Goal: Information Seeking & Learning: Learn about a topic

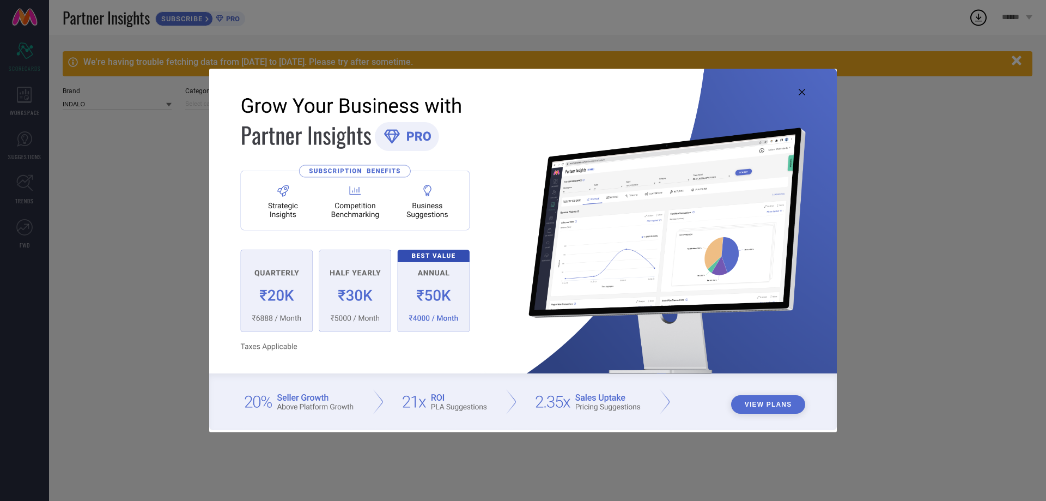
type input "All"
click at [802, 94] on icon at bounding box center [802, 92] width 7 height 7
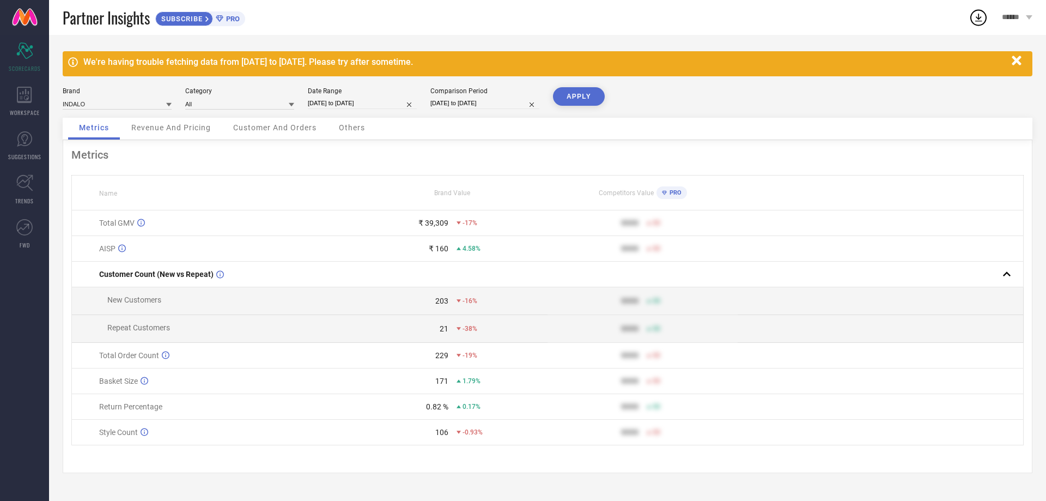
click at [358, 109] on div "Date Range [DATE] to [DATE]" at bounding box center [362, 98] width 109 height 22
click at [361, 101] on input "[DATE] to [DATE]" at bounding box center [362, 103] width 109 height 11
select select "4"
select select "2025"
select select "5"
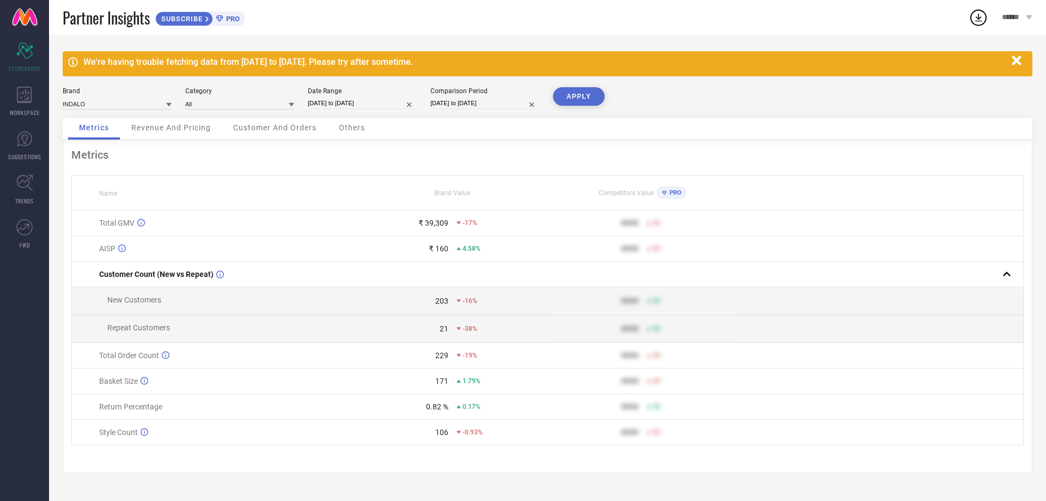
select select "2025"
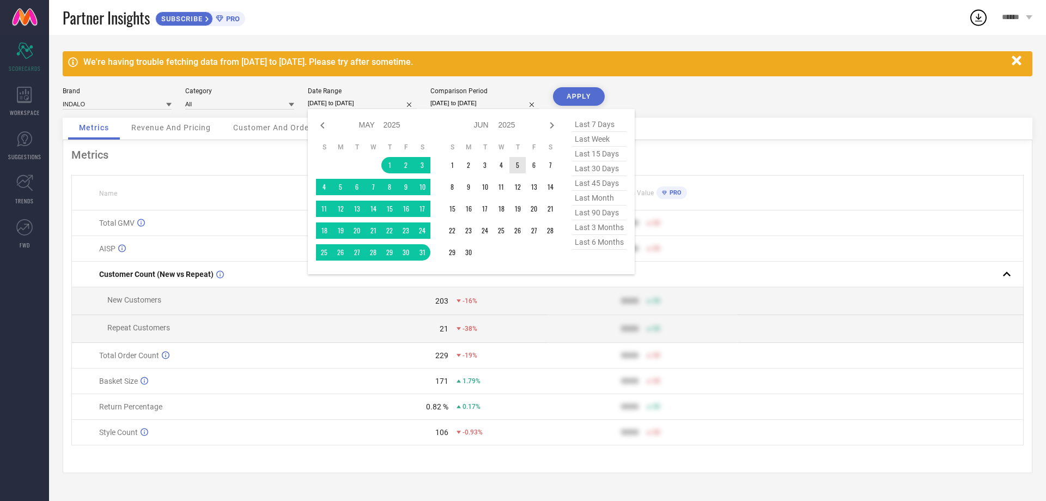
click at [547, 132] on div "Jan Feb Mar Apr May Jun [DATE] Aug Sep Oct Nov [DATE] 2016 2017 2018 2019 2020 …" at bounding box center [501, 125] width 114 height 16
click at [549, 128] on icon at bounding box center [552, 125] width 13 height 13
select select "6"
select select "2025"
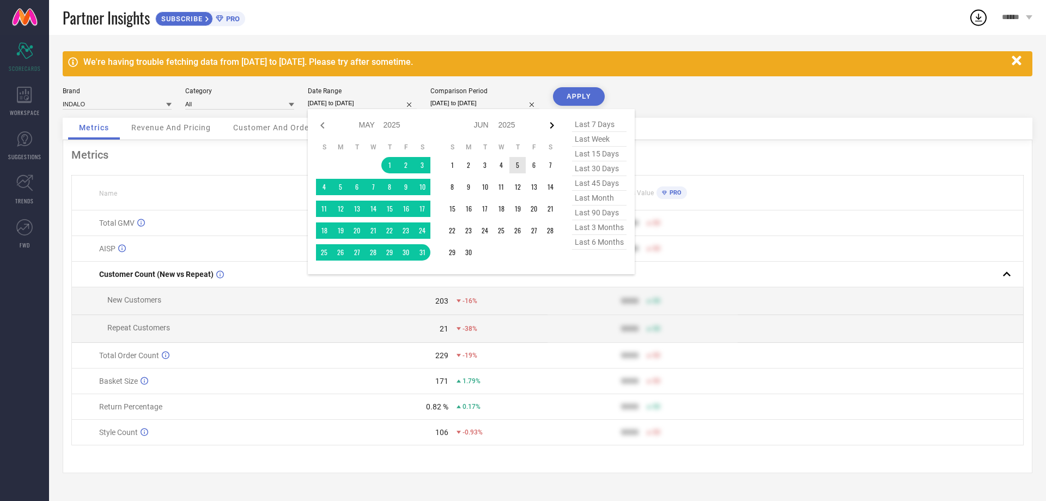
select select "7"
select select "2025"
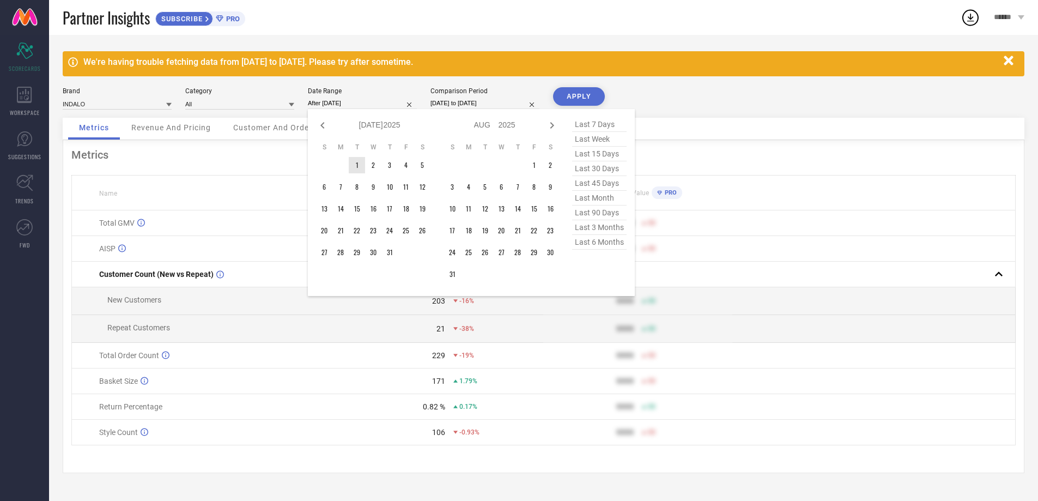
click at [349, 164] on td "1" at bounding box center [357, 165] width 16 height 16
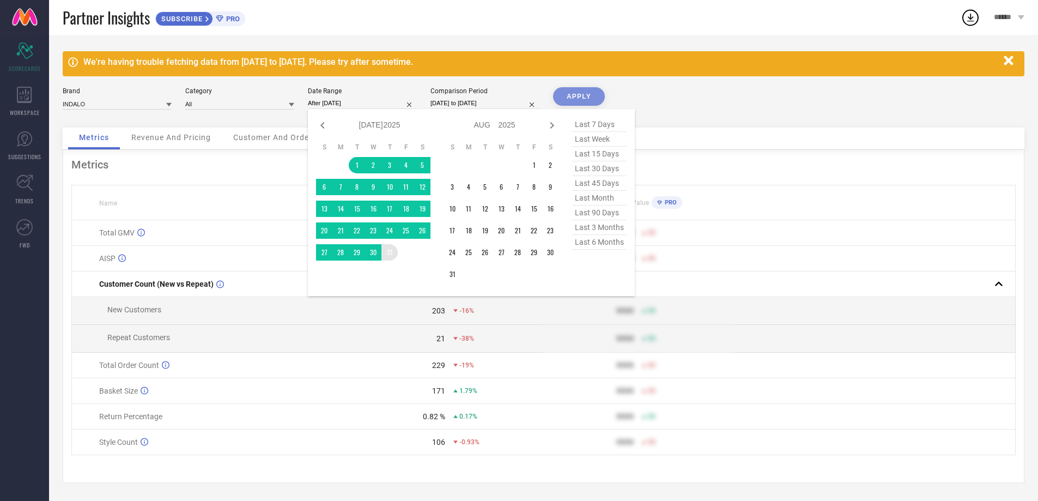
type input "[DATE] to [DATE]"
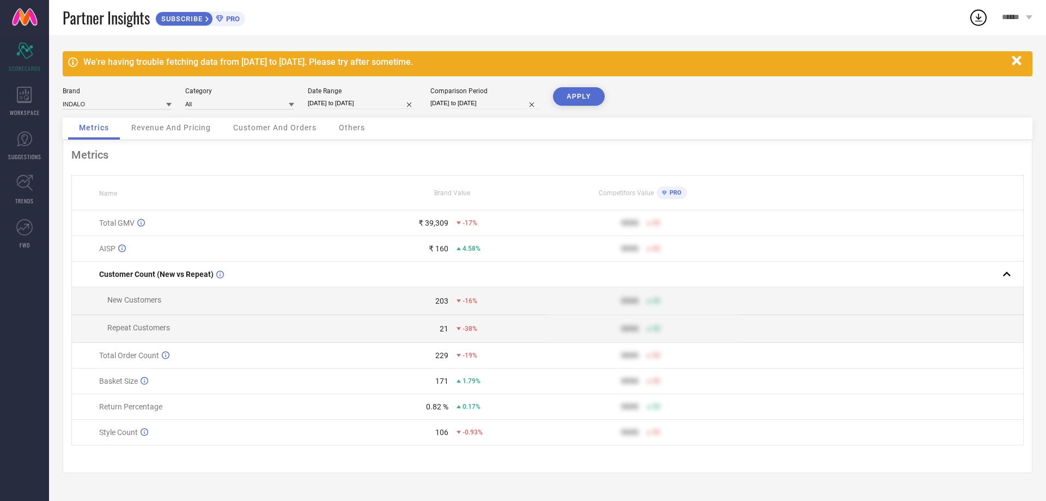
select select "5"
select select "2025"
select select "6"
select select "2025"
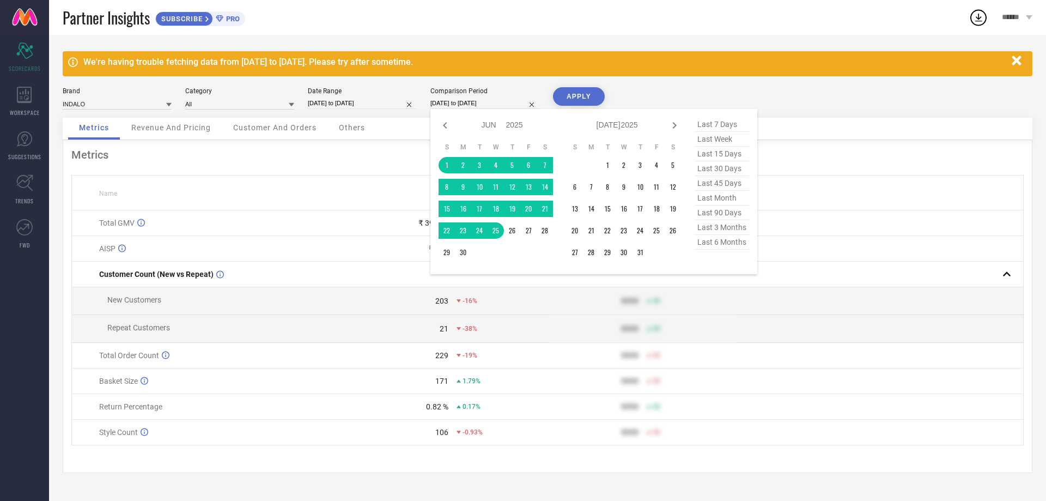
click at [475, 105] on input "[DATE] to [DATE]" at bounding box center [485, 103] width 109 height 11
click at [676, 124] on icon at bounding box center [674, 125] width 13 height 13
select select "6"
select select "2025"
select select "7"
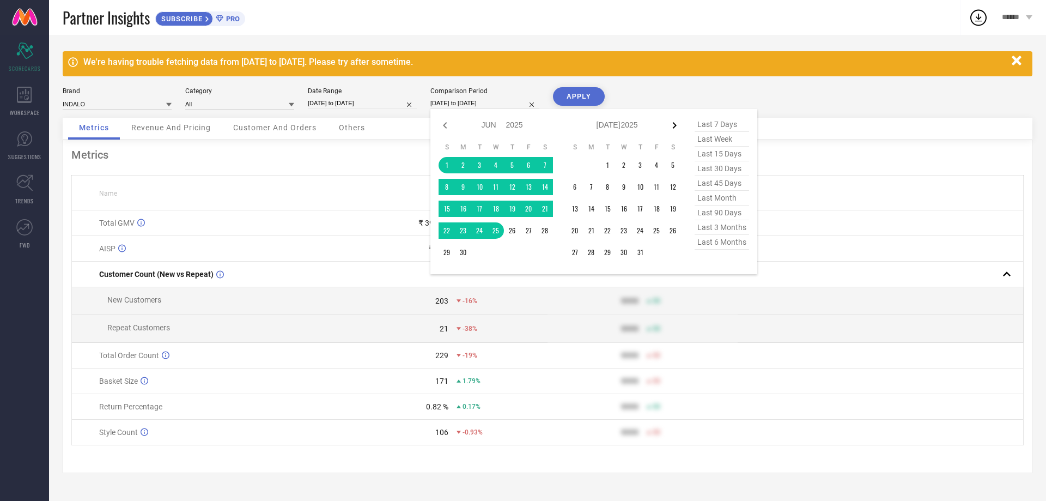
select select "2025"
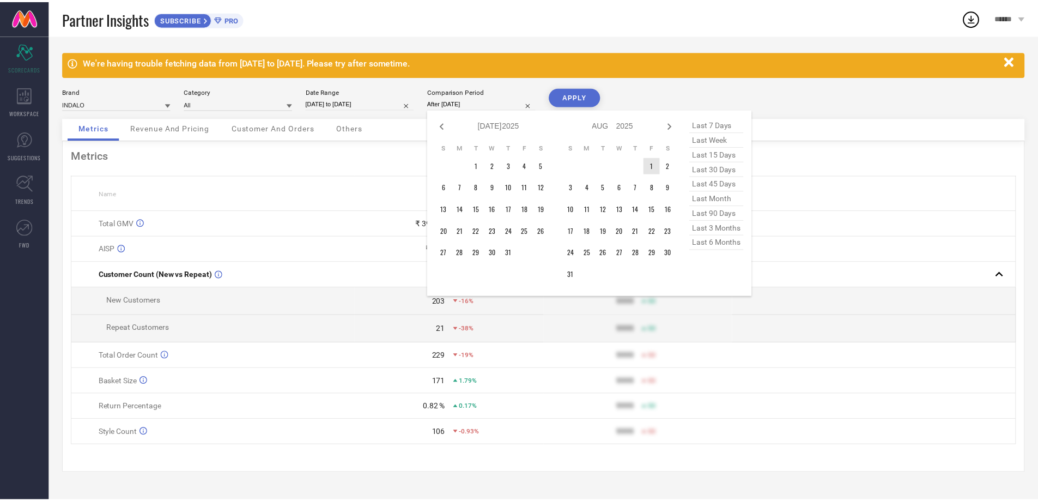
click at [661, 160] on td "1" at bounding box center [657, 165] width 16 height 16
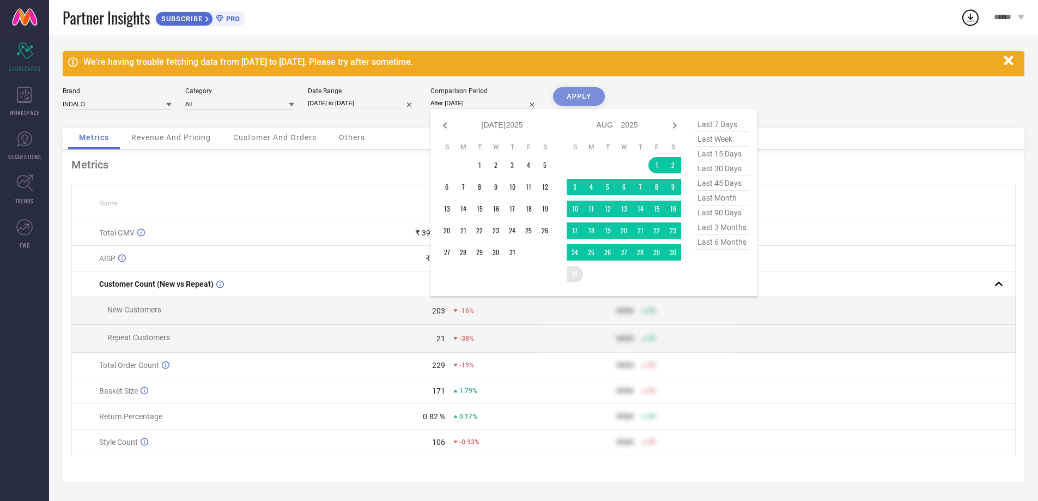
type input "[DATE] to [DATE]"
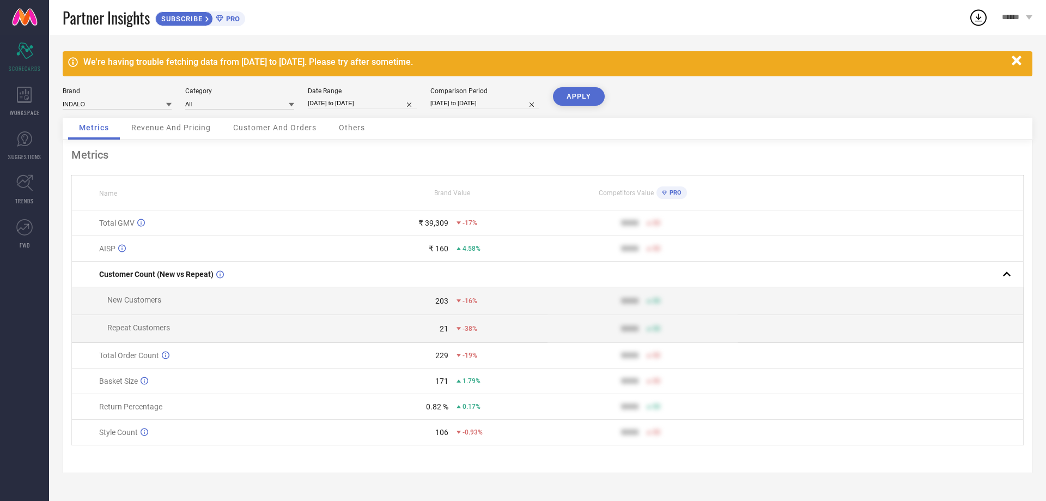
click at [585, 107] on div "APPLY" at bounding box center [579, 102] width 52 height 31
click at [568, 86] on div "We're having trouble fetching data from [DATE] to [DATE]. Please try after some…" at bounding box center [547, 268] width 997 height 466
click at [586, 104] on button "APPLY" at bounding box center [579, 96] width 52 height 19
select select "6"
select select "2025"
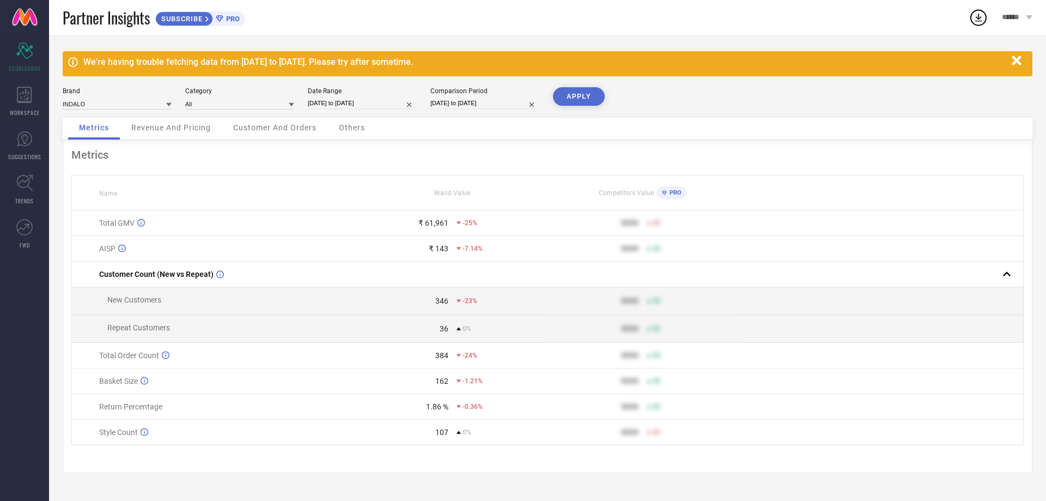
select select "7"
select select "2025"
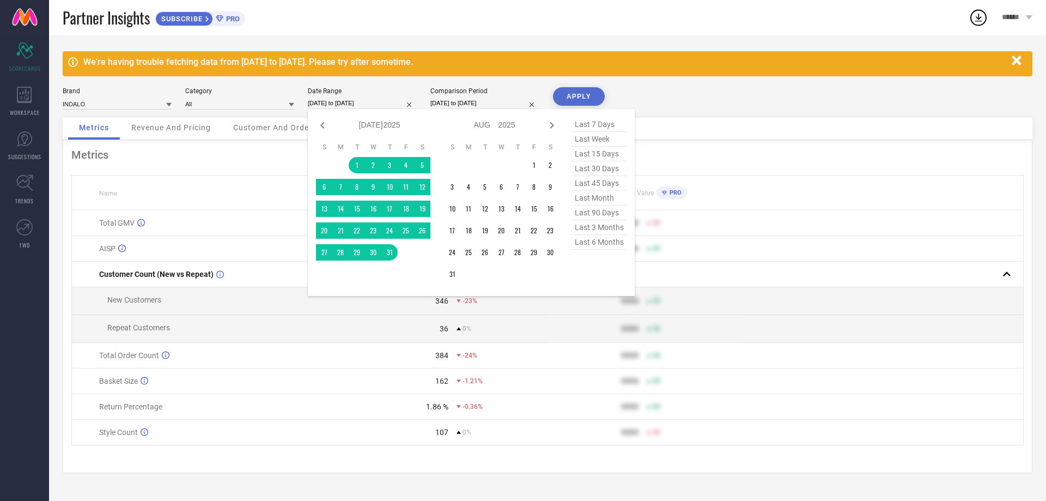
click at [341, 102] on input "[DATE] to [DATE]" at bounding box center [362, 103] width 109 height 11
click at [536, 162] on td "1" at bounding box center [534, 165] width 16 height 16
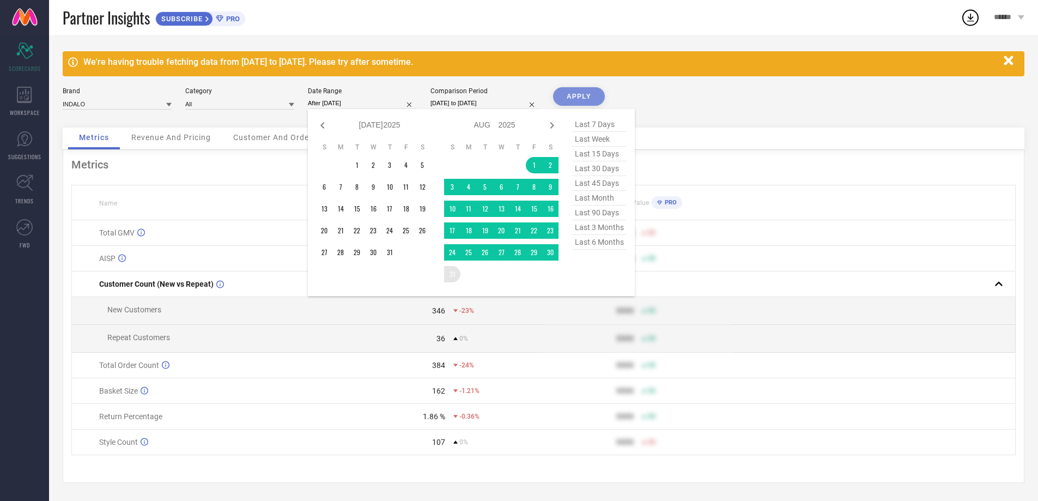
type input "[DATE] to [DATE]"
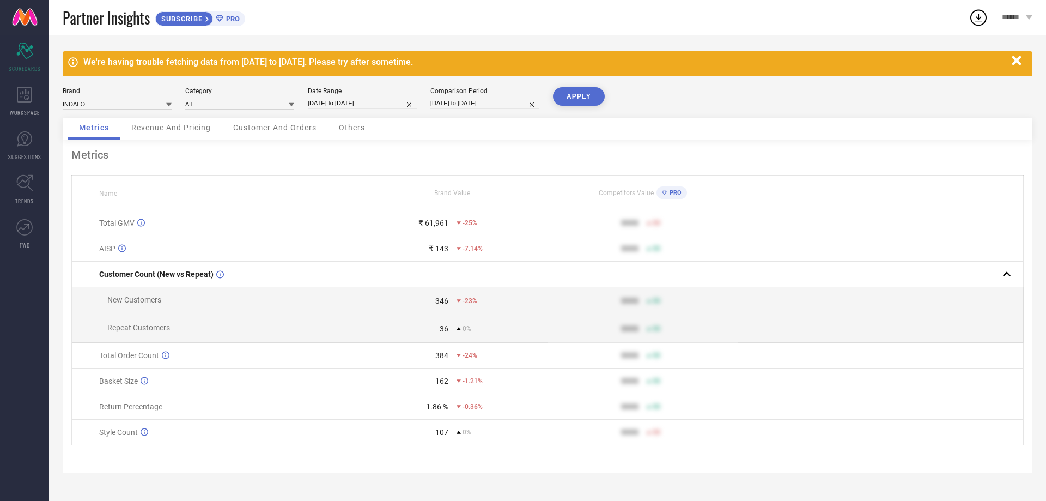
click at [588, 94] on button "APPLY" at bounding box center [579, 96] width 52 height 19
select select "7"
select select "2025"
select select "8"
select select "2025"
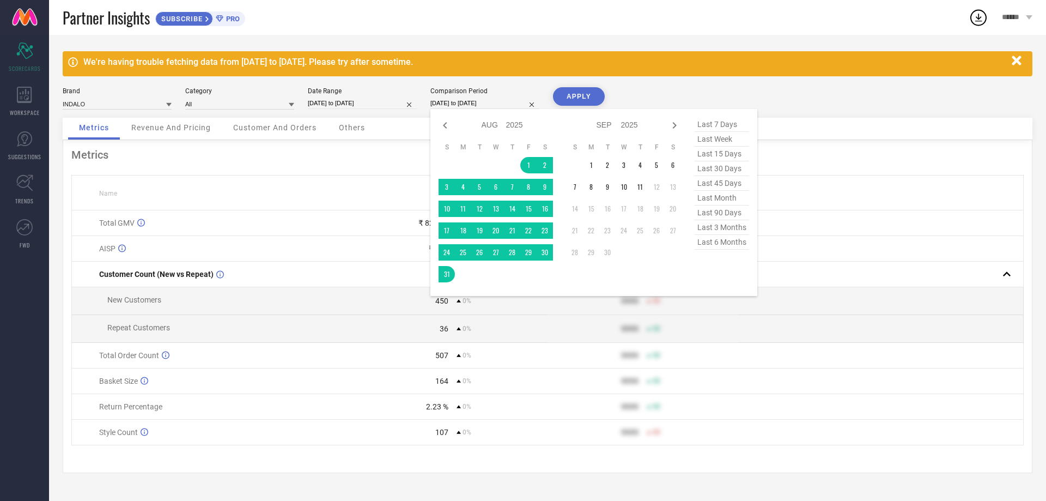
click at [465, 102] on input "[DATE] to [DATE]" at bounding box center [485, 103] width 109 height 11
click at [439, 124] on icon at bounding box center [445, 125] width 13 height 13
select select "6"
select select "2025"
select select "7"
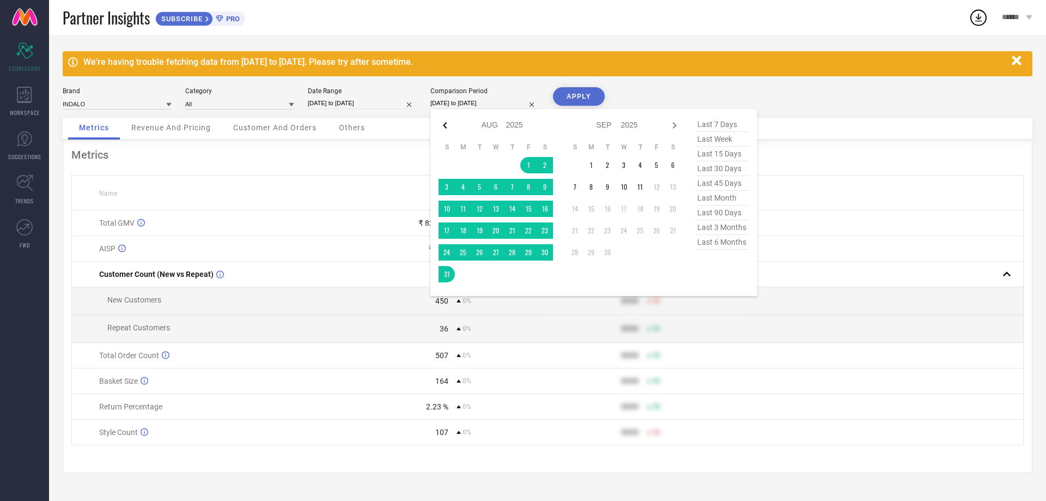
select select "2025"
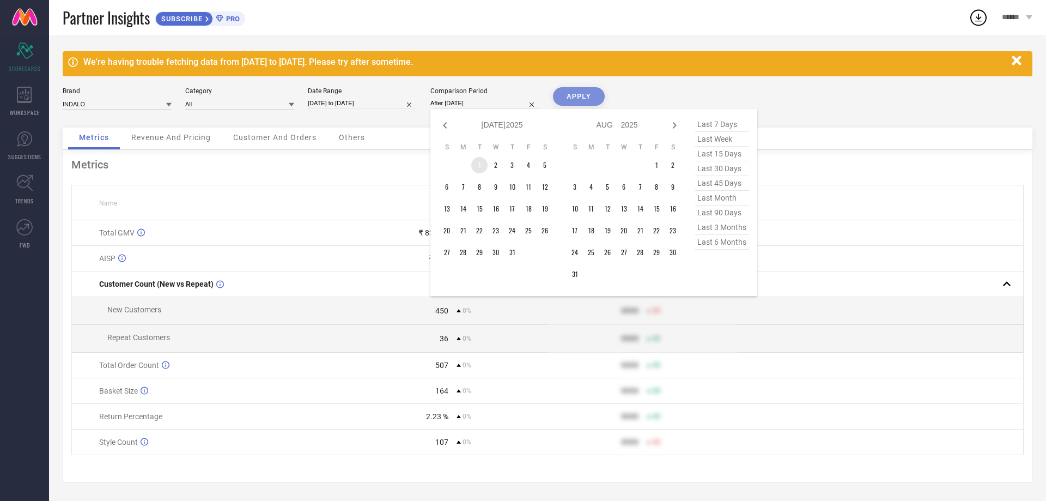
click at [479, 163] on td "1" at bounding box center [479, 165] width 16 height 16
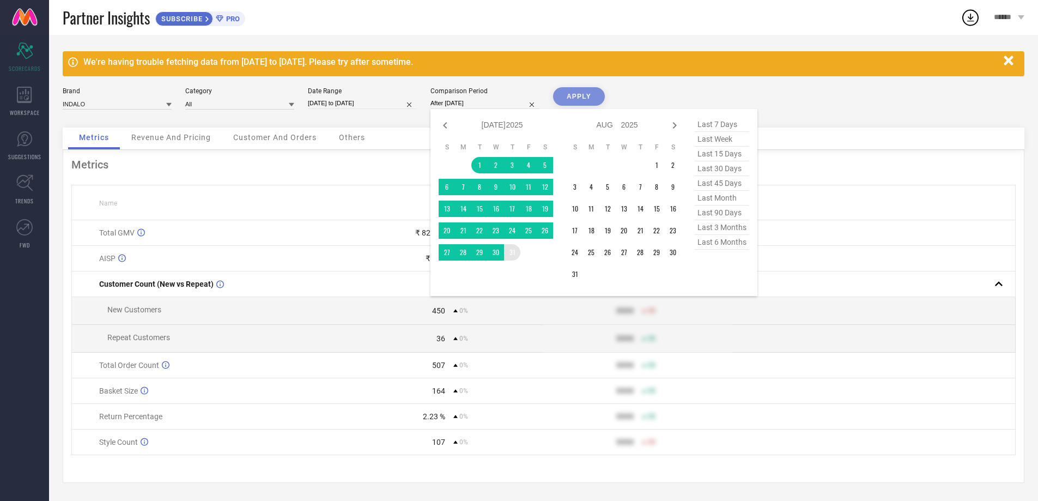
type input "[DATE] to [DATE]"
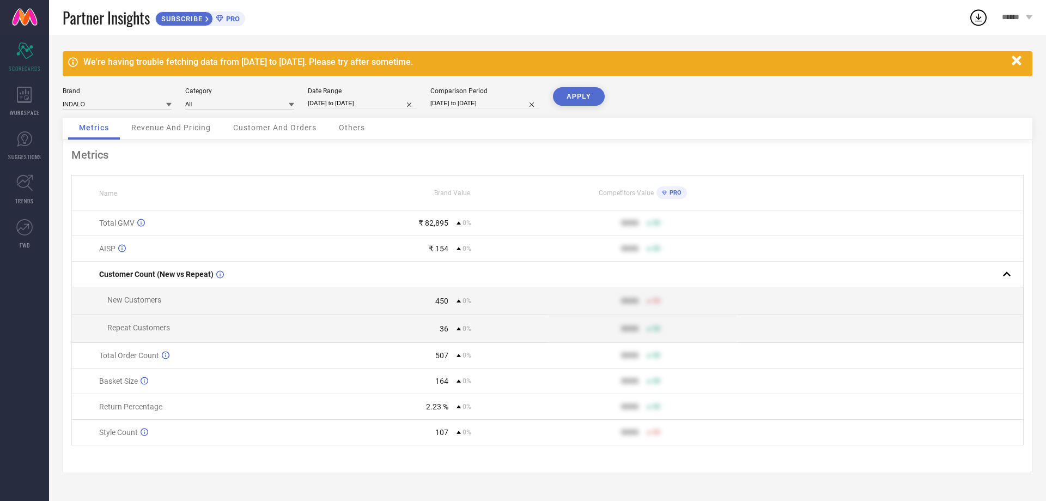
click at [586, 94] on button "APPLY" at bounding box center [579, 96] width 52 height 19
click at [676, 192] on span "PRO" at bounding box center [674, 192] width 15 height 7
click at [663, 191] on icon at bounding box center [664, 192] width 5 height 4
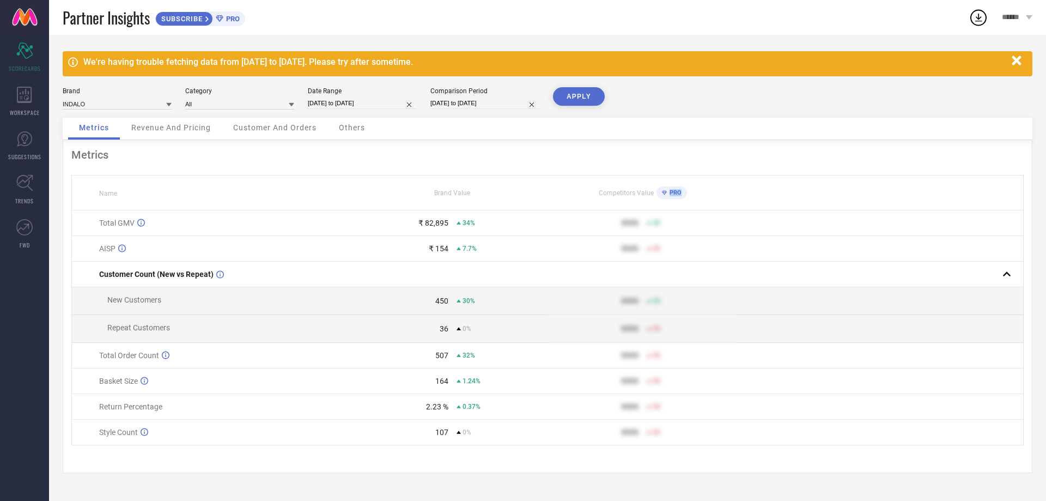
click at [663, 191] on icon at bounding box center [664, 192] width 5 height 4
drag, startPoint x: 166, startPoint y: 130, endPoint x: 171, endPoint y: 126, distance: 5.9
click at [165, 129] on span "Revenue And Pricing" at bounding box center [171, 127] width 80 height 9
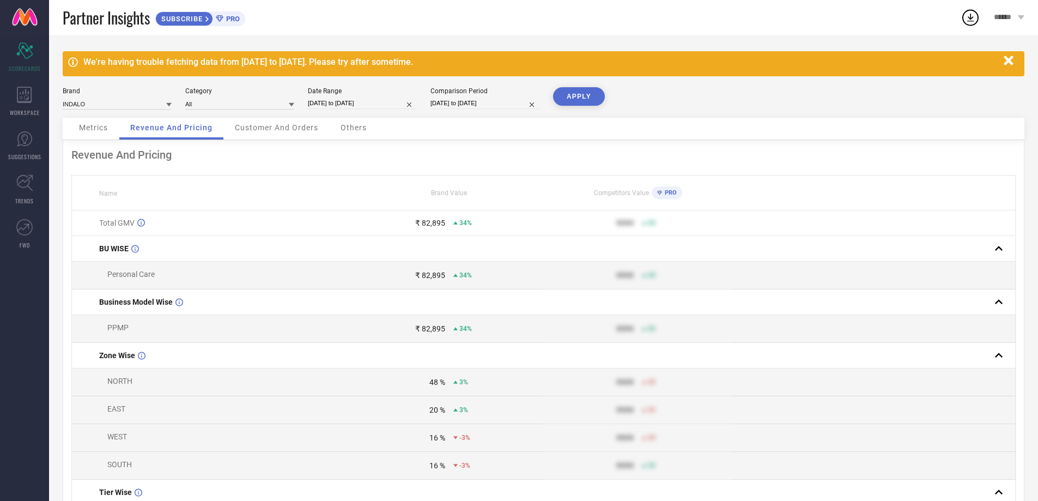
click at [261, 128] on span "Customer And Orders" at bounding box center [276, 127] width 83 height 9
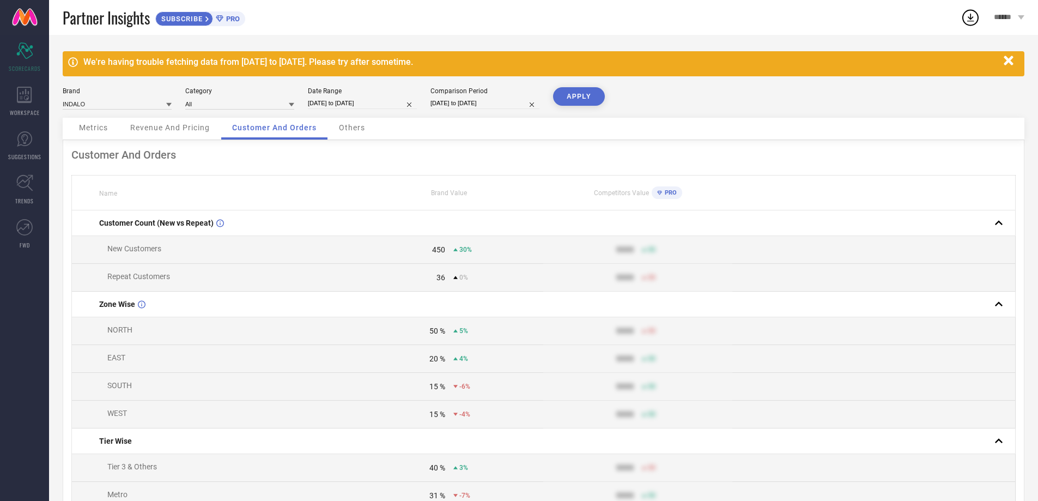
click at [340, 132] on div "Others" at bounding box center [352, 129] width 48 height 22
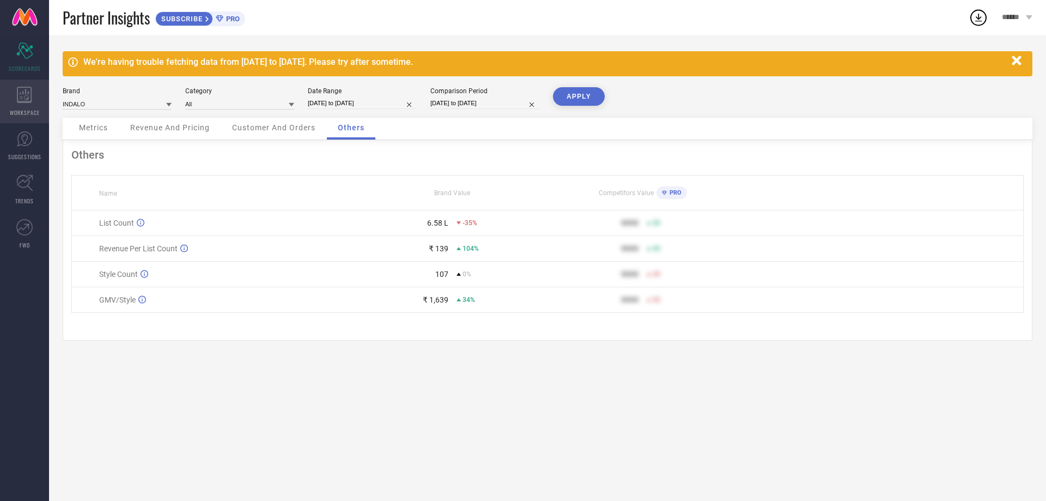
click at [30, 99] on icon at bounding box center [24, 95] width 15 height 16
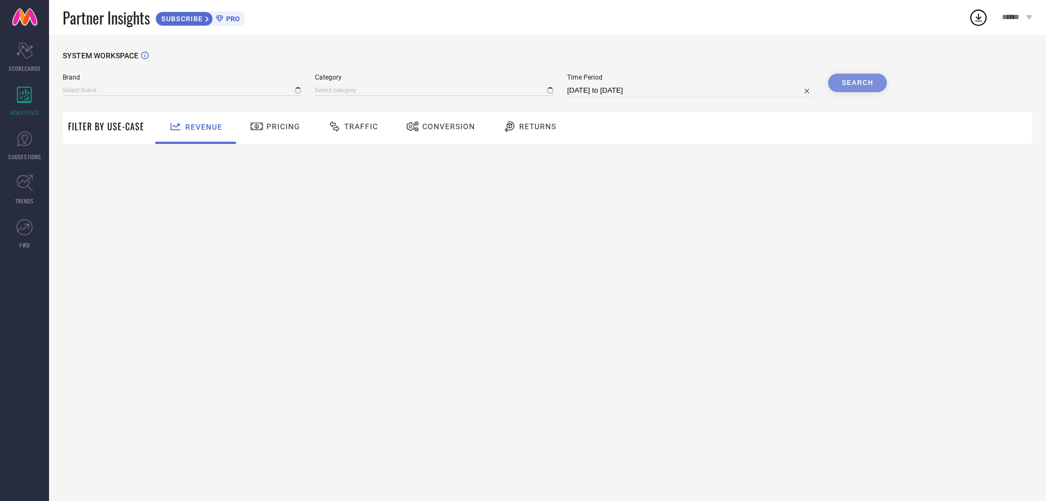
type input "INDALO"
type input "All"
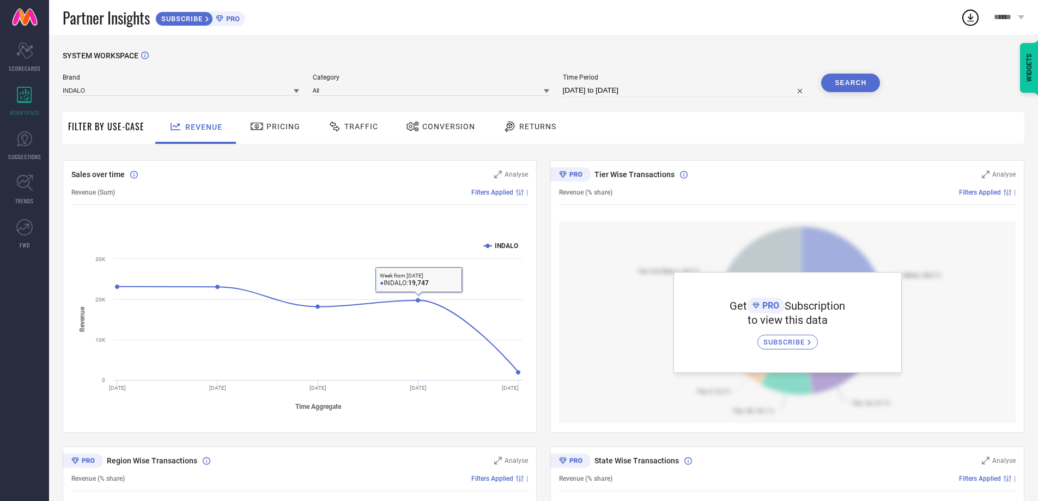
click at [260, 125] on icon at bounding box center [257, 126] width 14 height 13
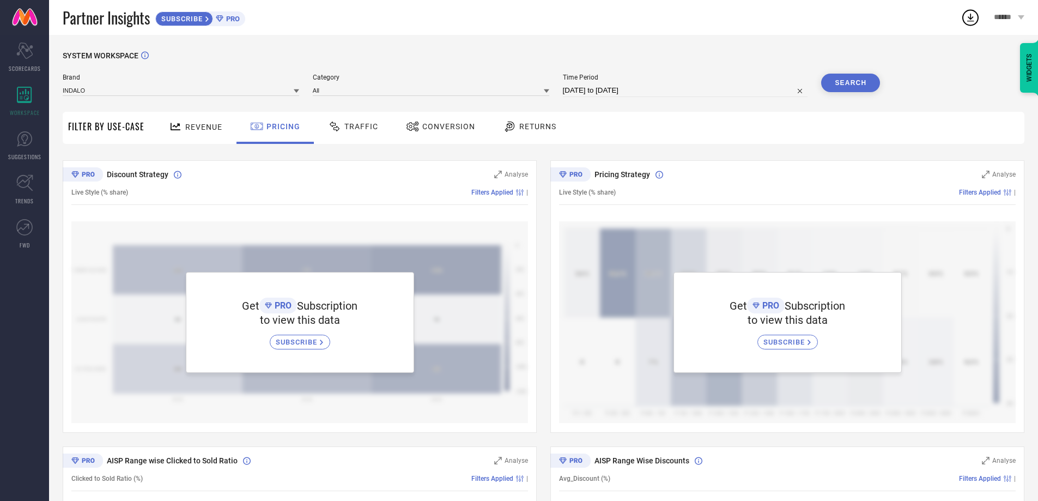
click at [344, 130] on span "Traffic" at bounding box center [361, 126] width 34 height 9
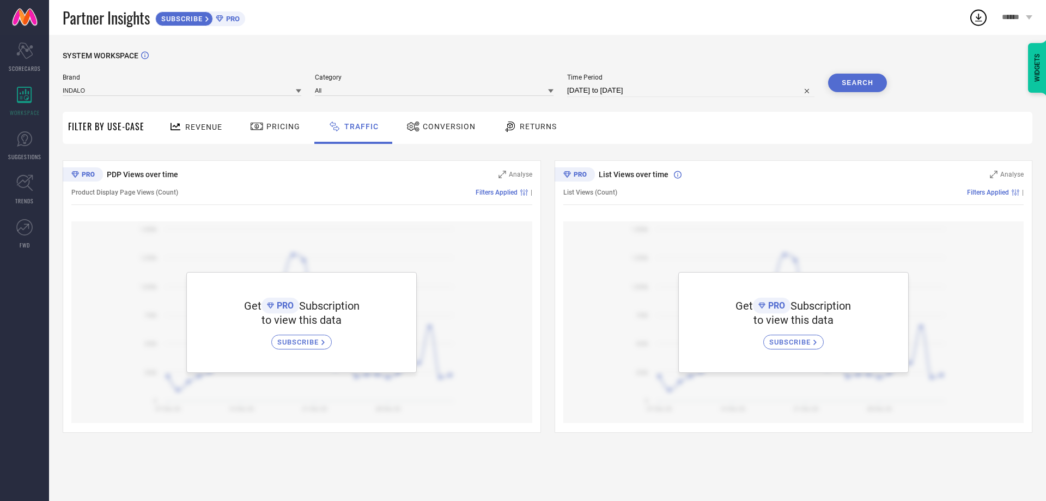
click at [456, 127] on span "Conversion" at bounding box center [449, 126] width 53 height 9
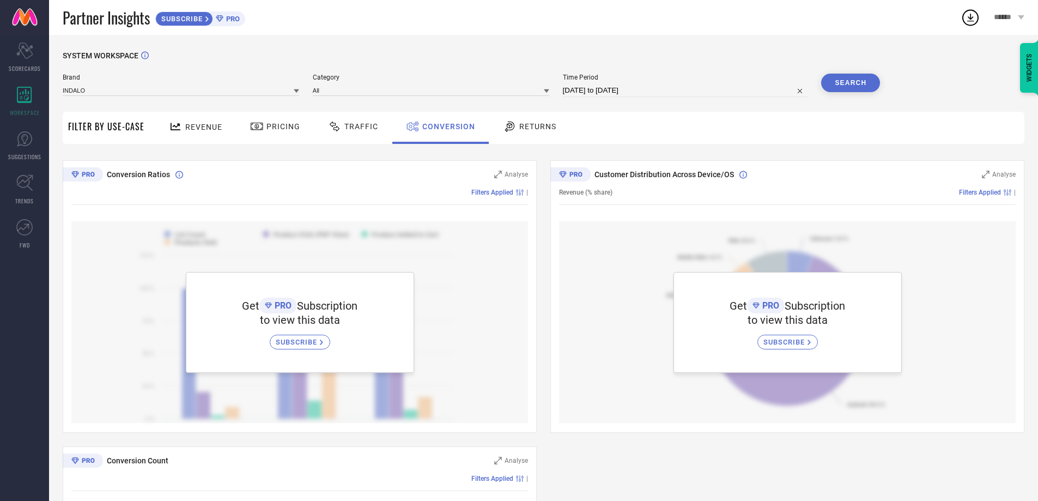
click at [141, 183] on div "Filters Applied |" at bounding box center [299, 192] width 457 height 25
click at [141, 174] on span "Conversion Ratios" at bounding box center [138, 174] width 63 height 9
click at [297, 352] on div "Get PRO Subscription to view this data SUBSCRIBE" at bounding box center [300, 322] width 228 height 101
click at [297, 348] on div "SUBSCRIBE" at bounding box center [300, 342] width 60 height 15
